Goal: Task Accomplishment & Management: Complete application form

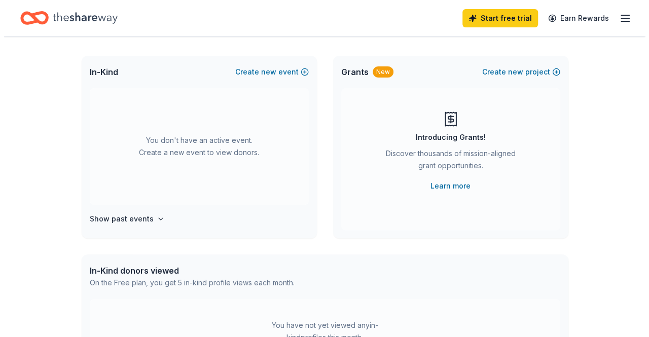
scroll to position [48, 0]
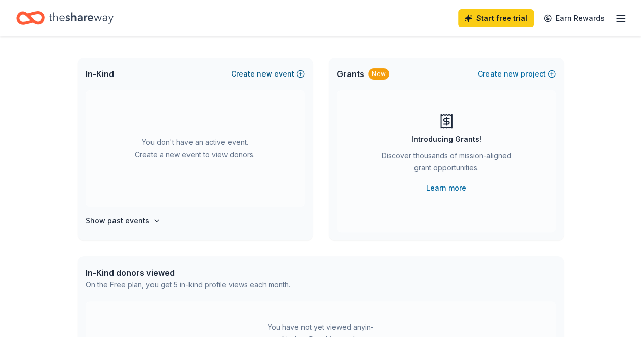
click at [272, 70] on span "new" at bounding box center [264, 74] width 15 height 12
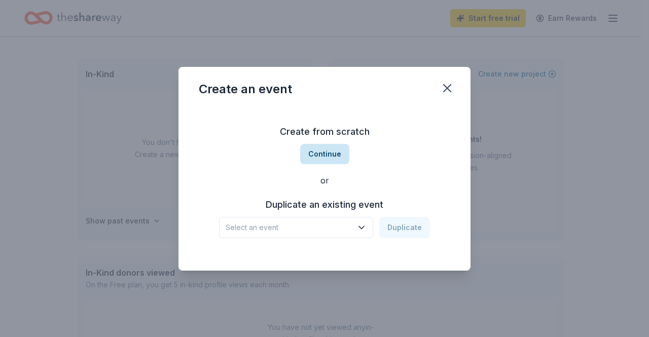
click at [337, 150] on button "Continue" at bounding box center [324, 154] width 49 height 20
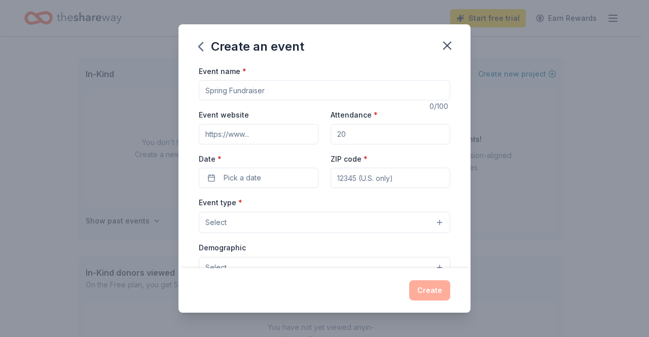
click at [232, 86] on input "Event name *" at bounding box center [324, 90] width 251 height 20
type input "[DATE] [DEMOGRAPHIC_DATA] Food Drive"
click at [351, 135] on input "Attendance *" at bounding box center [390, 134] width 120 height 20
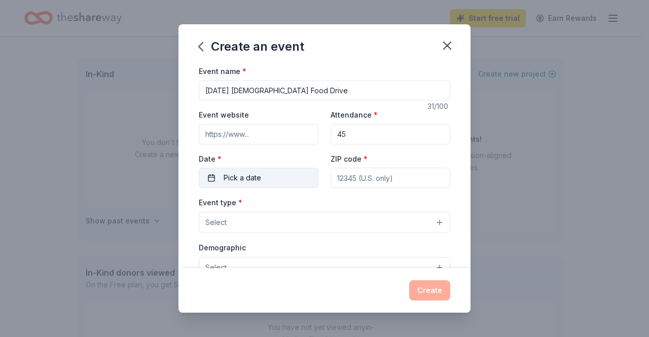
type input "45"
click at [283, 178] on button "Pick a date" at bounding box center [259, 178] width 120 height 20
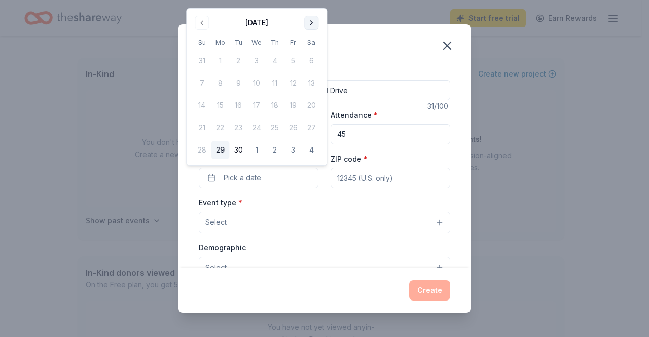
click at [311, 24] on button "Go to next month" at bounding box center [311, 23] width 14 height 14
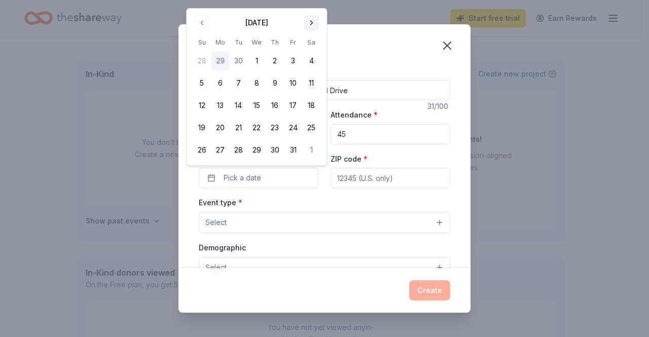
click at [311, 24] on button "Go to next month" at bounding box center [311, 23] width 14 height 14
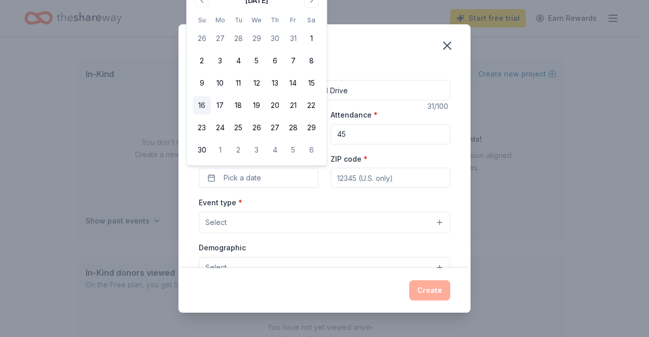
click at [201, 105] on button "16" at bounding box center [202, 105] width 18 height 18
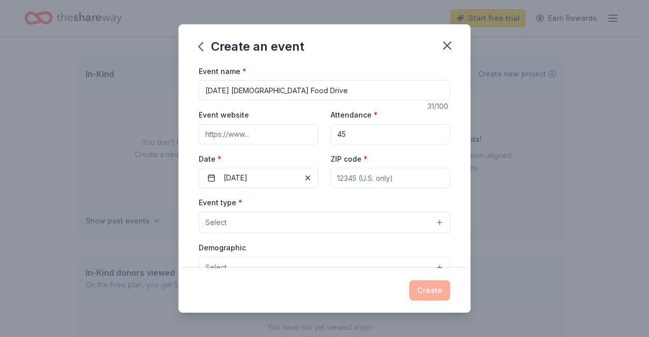
click at [401, 155] on div "ZIP code *" at bounding box center [390, 171] width 120 height 36
click at [380, 180] on input "ZIP code *" at bounding box center [390, 178] width 120 height 20
type input "11553"
click at [427, 220] on button "Select" at bounding box center [324, 222] width 251 height 21
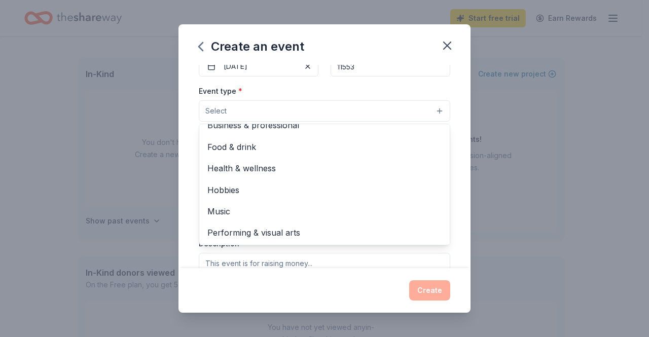
scroll to position [33, 0]
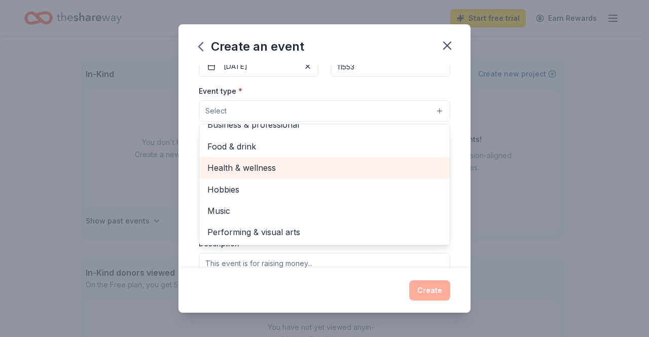
click at [264, 168] on span "Health & wellness" at bounding box center [324, 167] width 234 height 13
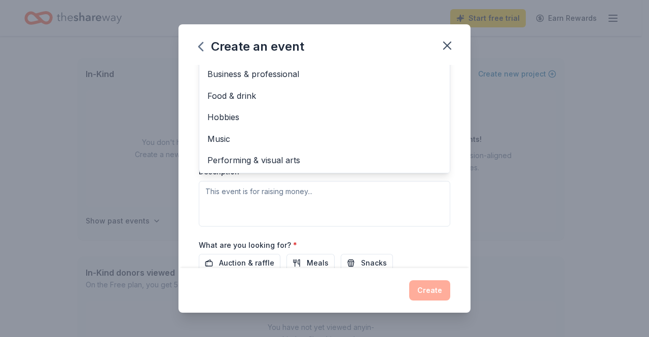
scroll to position [191, 0]
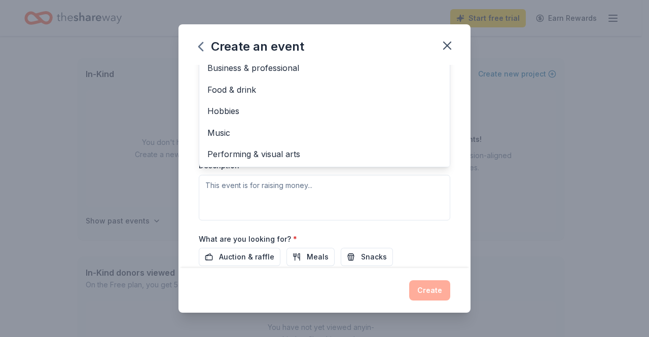
click at [455, 179] on div "Event name * Thanksgiving Church Food Drive 31 /100 Event website Attendance * …" at bounding box center [324, 167] width 292 height 204
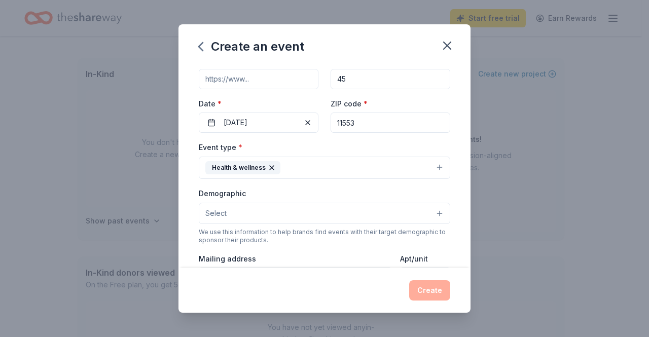
click at [435, 207] on button "Select" at bounding box center [324, 213] width 251 height 21
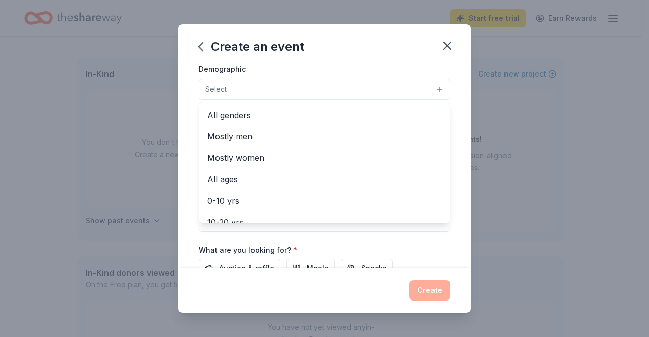
scroll to position [187, 0]
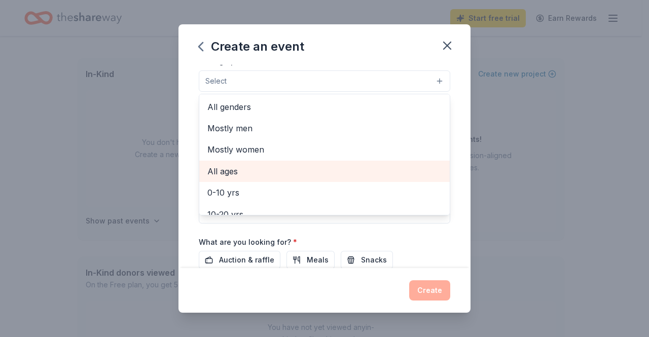
click at [226, 172] on span "All ages" at bounding box center [324, 171] width 234 height 13
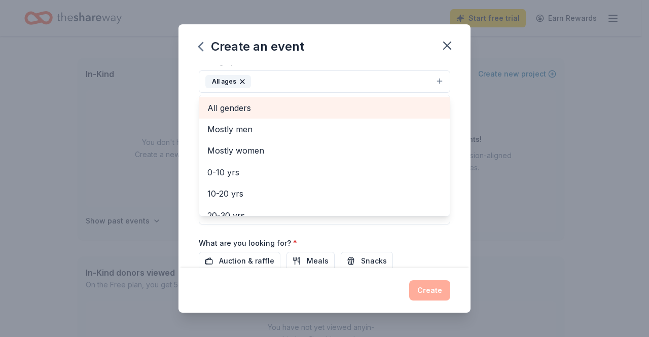
click at [249, 107] on span "All genders" at bounding box center [324, 107] width 234 height 13
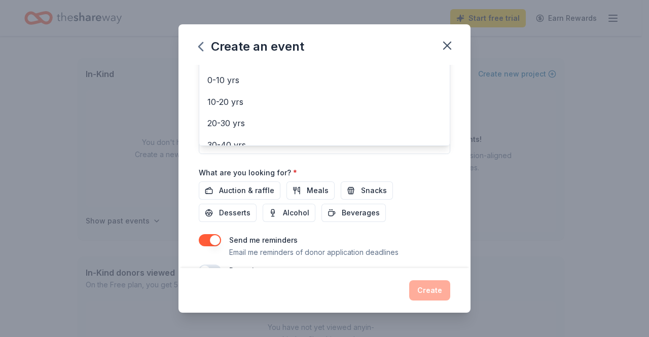
scroll to position [266, 0]
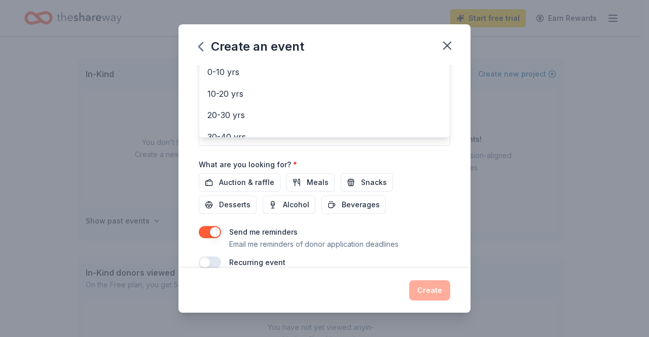
click at [448, 196] on div "Event name * Thanksgiving Church Food Drive 31 /100 Event website Attendance * …" at bounding box center [324, 167] width 292 height 204
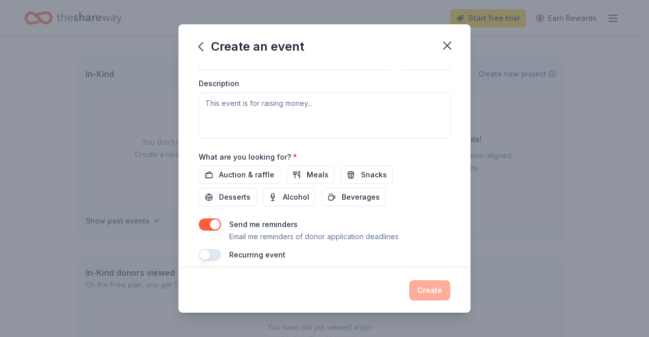
scroll to position [280, 0]
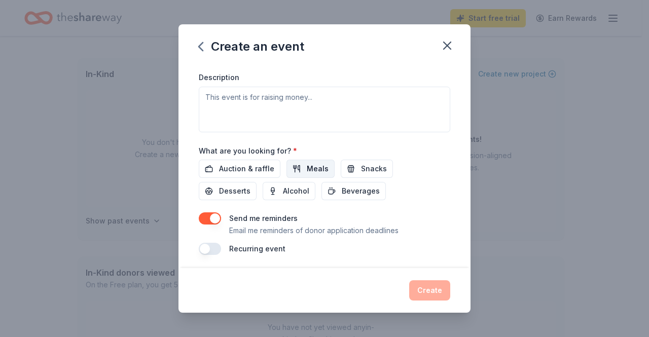
click at [317, 166] on span "Meals" at bounding box center [318, 169] width 22 height 12
click at [365, 169] on span "Snacks" at bounding box center [374, 169] width 26 height 12
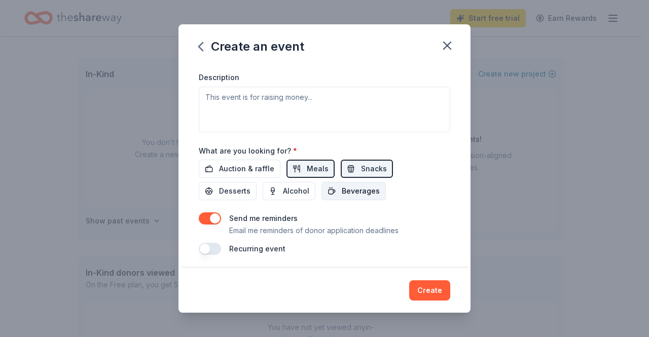
click at [355, 193] on span "Beverages" at bounding box center [361, 191] width 38 height 12
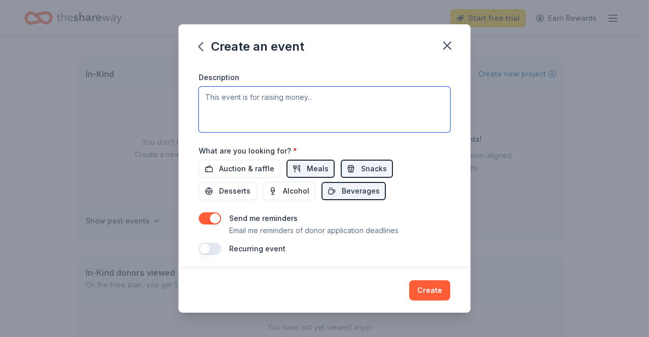
click at [222, 99] on textarea at bounding box center [324, 110] width 251 height 46
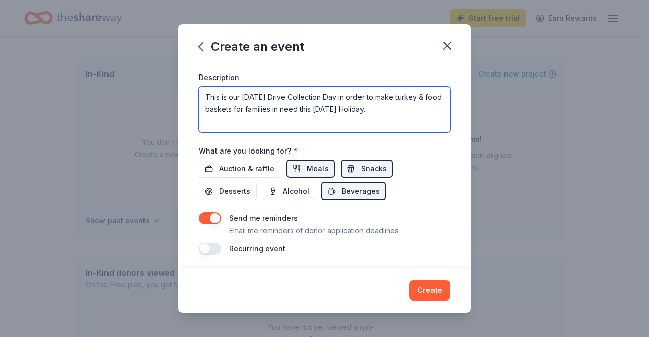
type textarea "This is our Thanksgiving Drive Collection Day in order to make turkey & food ba…"
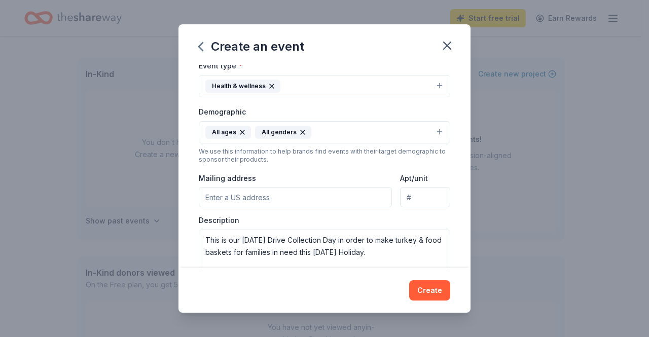
scroll to position [131, 0]
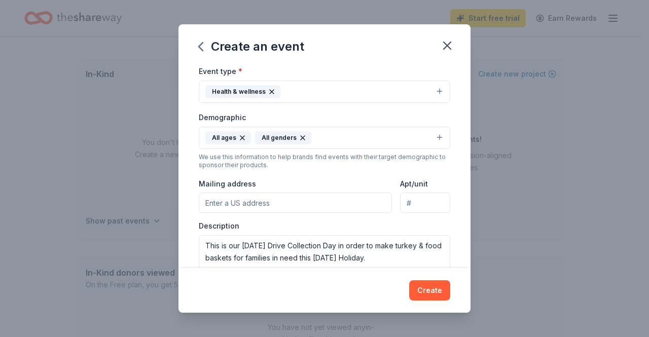
click at [238, 198] on input "Mailing address" at bounding box center [295, 203] width 193 height 20
type input "1070 Brookside Avenue, Uniondale, NY, 11553"
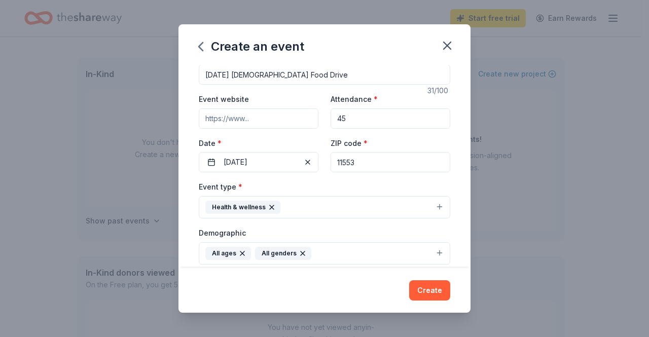
scroll to position [0, 0]
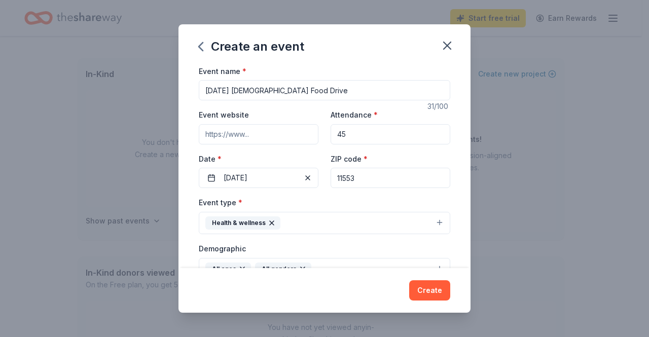
click at [372, 129] on input "45" at bounding box center [390, 134] width 120 height 20
type input "4"
type input "50"
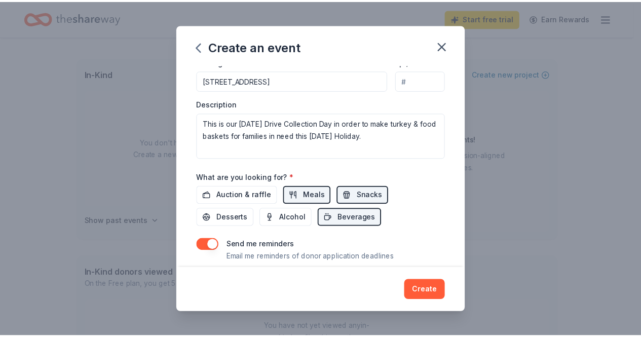
scroll to position [280, 0]
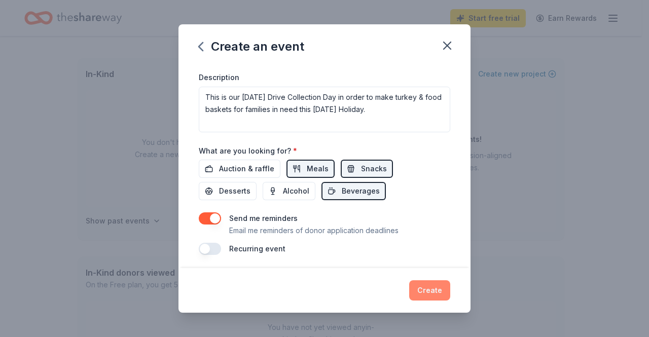
click at [423, 289] on button "Create" at bounding box center [429, 290] width 41 height 20
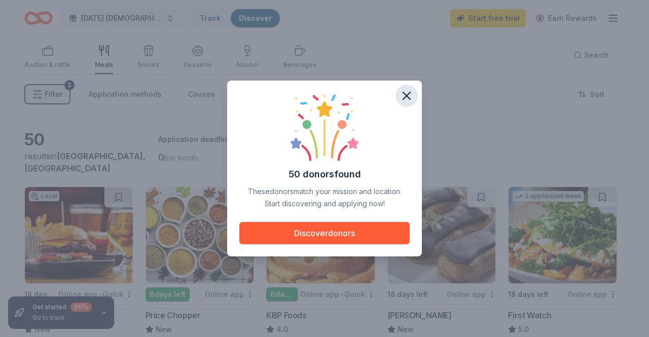
click at [405, 96] on icon "button" at bounding box center [406, 96] width 14 height 14
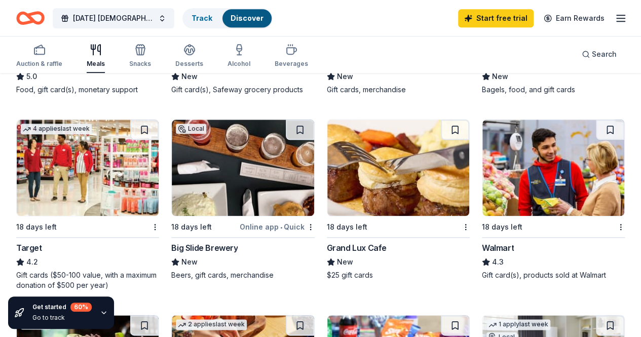
scroll to position [456, 0]
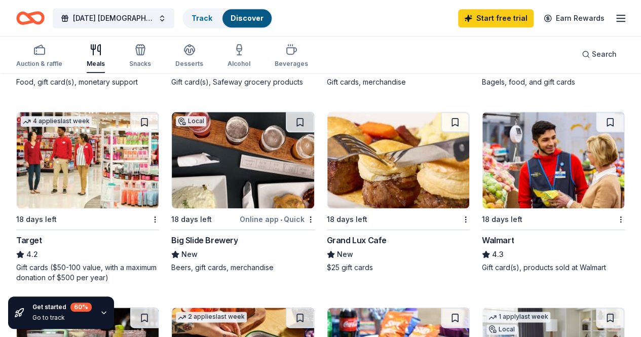
click at [482, 171] on img at bounding box center [553, 160] width 142 height 96
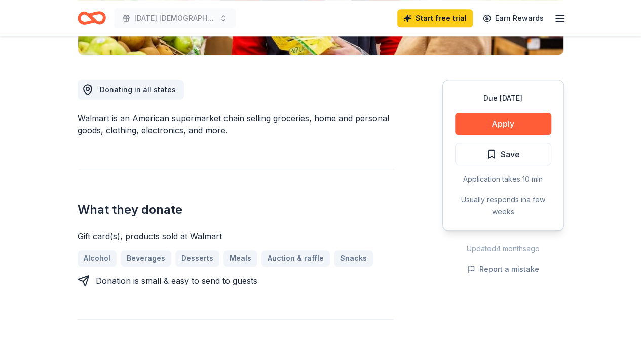
scroll to position [229, 0]
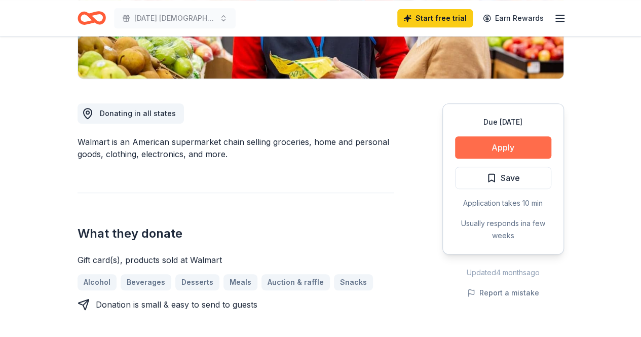
click at [502, 145] on button "Apply" at bounding box center [503, 147] width 96 height 22
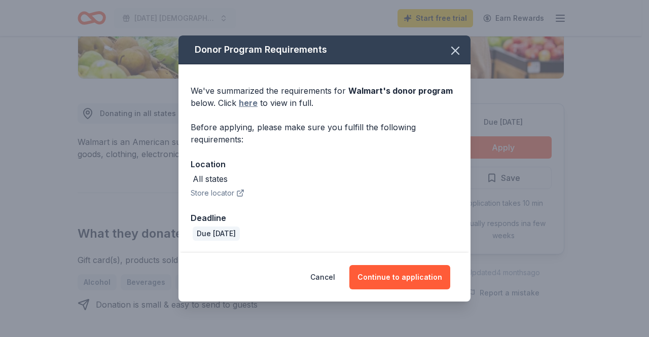
click at [248, 104] on link "here" at bounding box center [248, 103] width 19 height 12
click at [452, 55] on icon "button" at bounding box center [455, 51] width 14 height 14
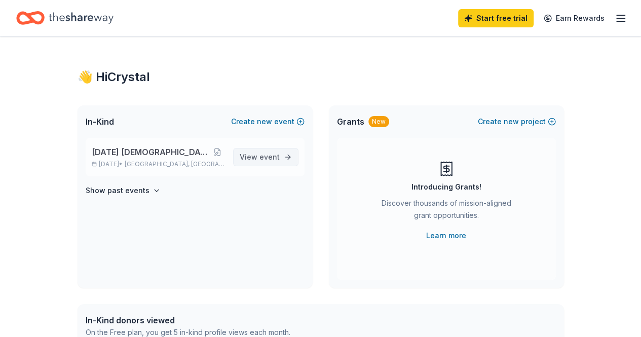
click at [282, 159] on link "View event" at bounding box center [265, 157] width 65 height 18
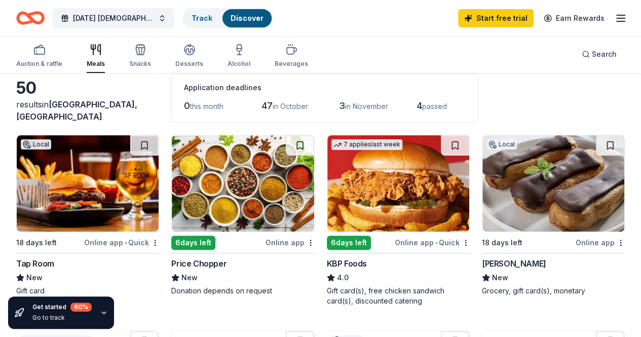
scroll to position [85, 0]
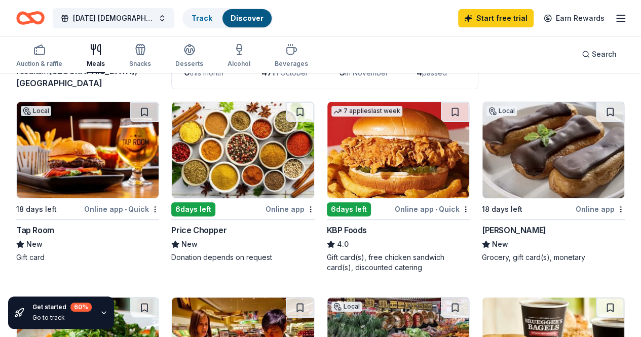
click at [482, 235] on div "King Kullen" at bounding box center [514, 230] width 64 height 12
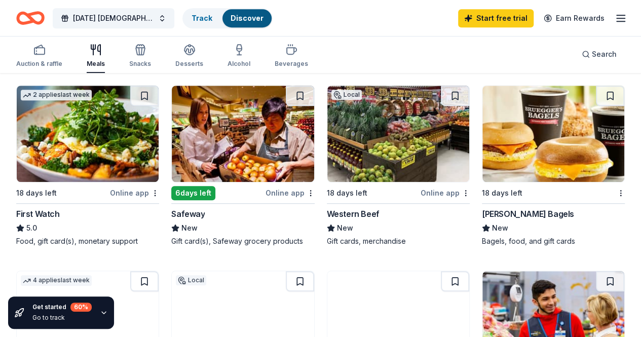
scroll to position [287, 0]
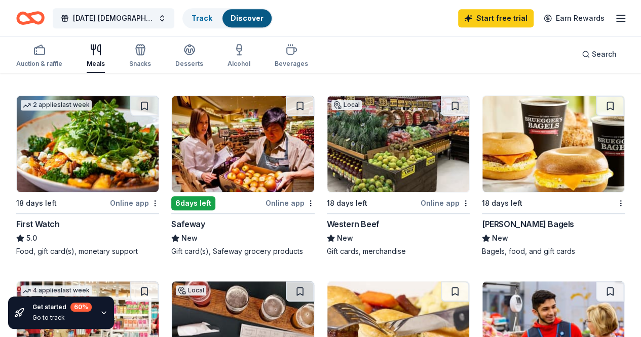
click at [327, 164] on img at bounding box center [398, 144] width 142 height 96
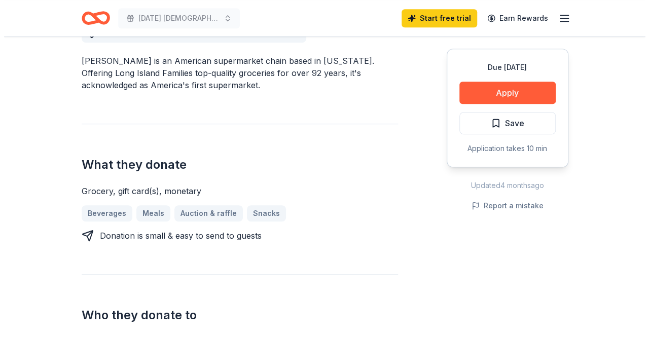
scroll to position [302, 0]
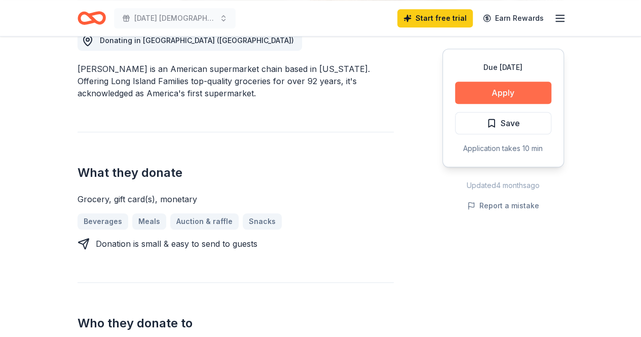
click at [509, 96] on button "Apply" at bounding box center [503, 93] width 96 height 22
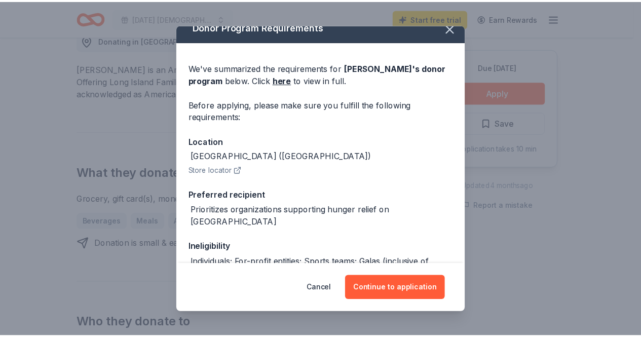
scroll to position [0, 0]
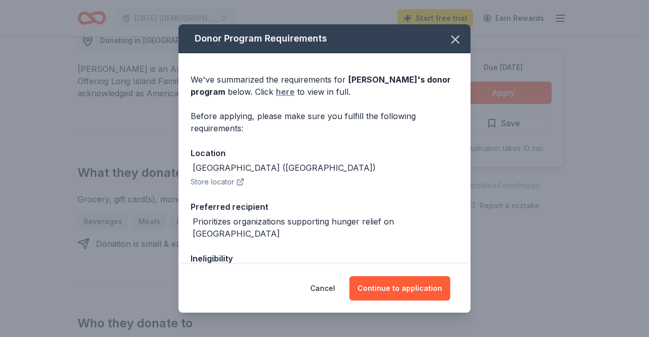
click at [281, 92] on link "here" at bounding box center [285, 92] width 19 height 12
click at [451, 39] on icon "button" at bounding box center [454, 39] width 7 height 7
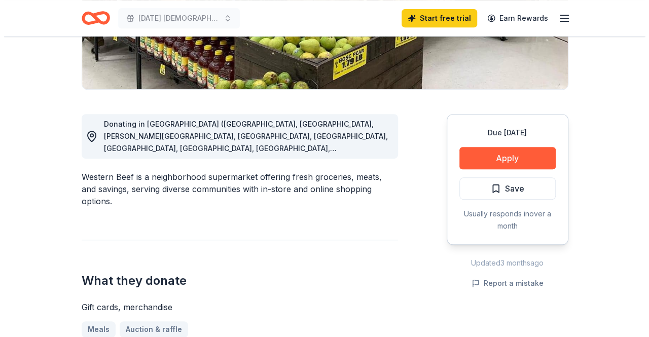
scroll to position [160, 0]
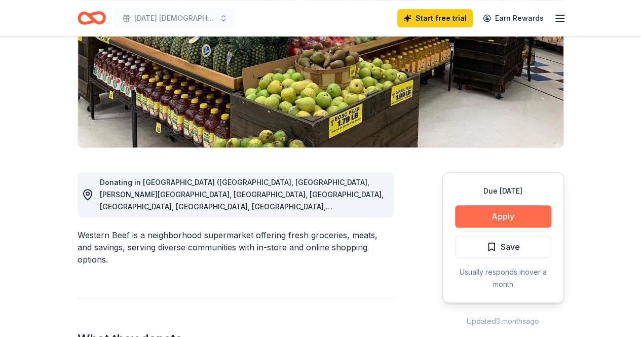
click at [507, 210] on button "Apply" at bounding box center [503, 216] width 96 height 22
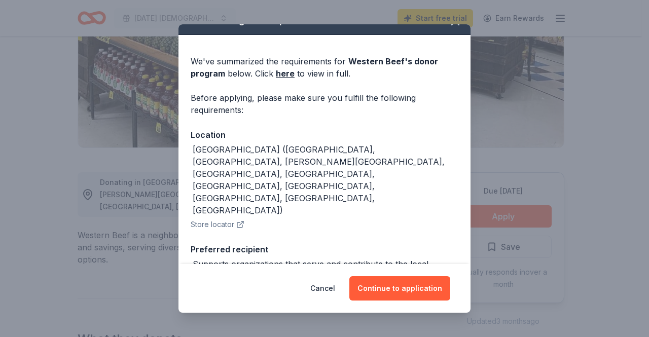
scroll to position [0, 0]
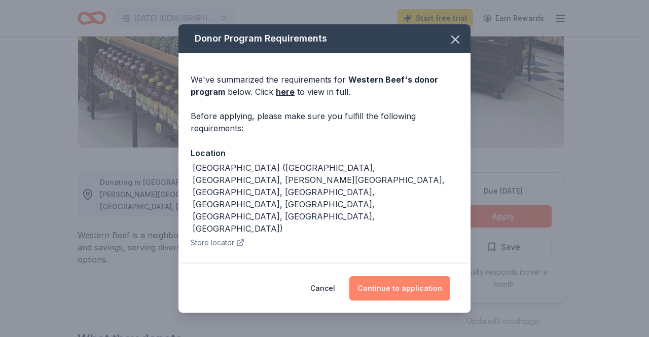
click at [398, 282] on button "Continue to application" at bounding box center [399, 288] width 101 height 24
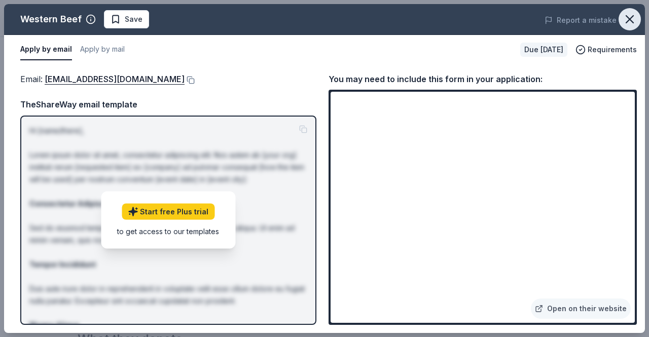
click at [630, 15] on icon "button" at bounding box center [629, 19] width 14 height 14
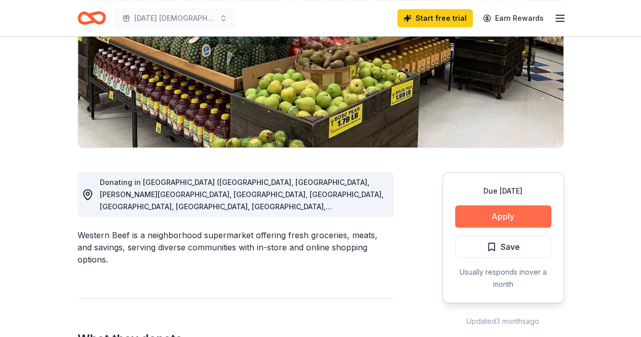
click at [495, 216] on button "Apply" at bounding box center [503, 216] width 96 height 22
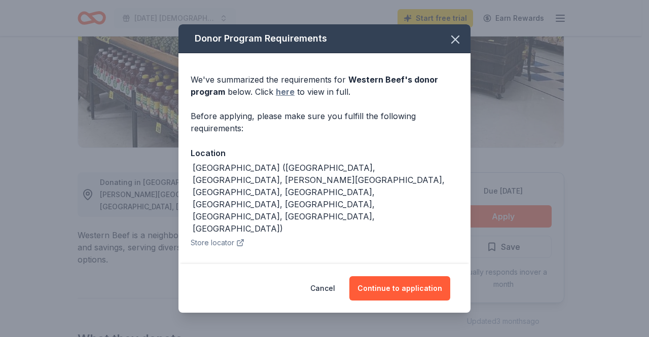
click at [283, 91] on link "here" at bounding box center [285, 92] width 19 height 12
